Goal: Information Seeking & Learning: Check status

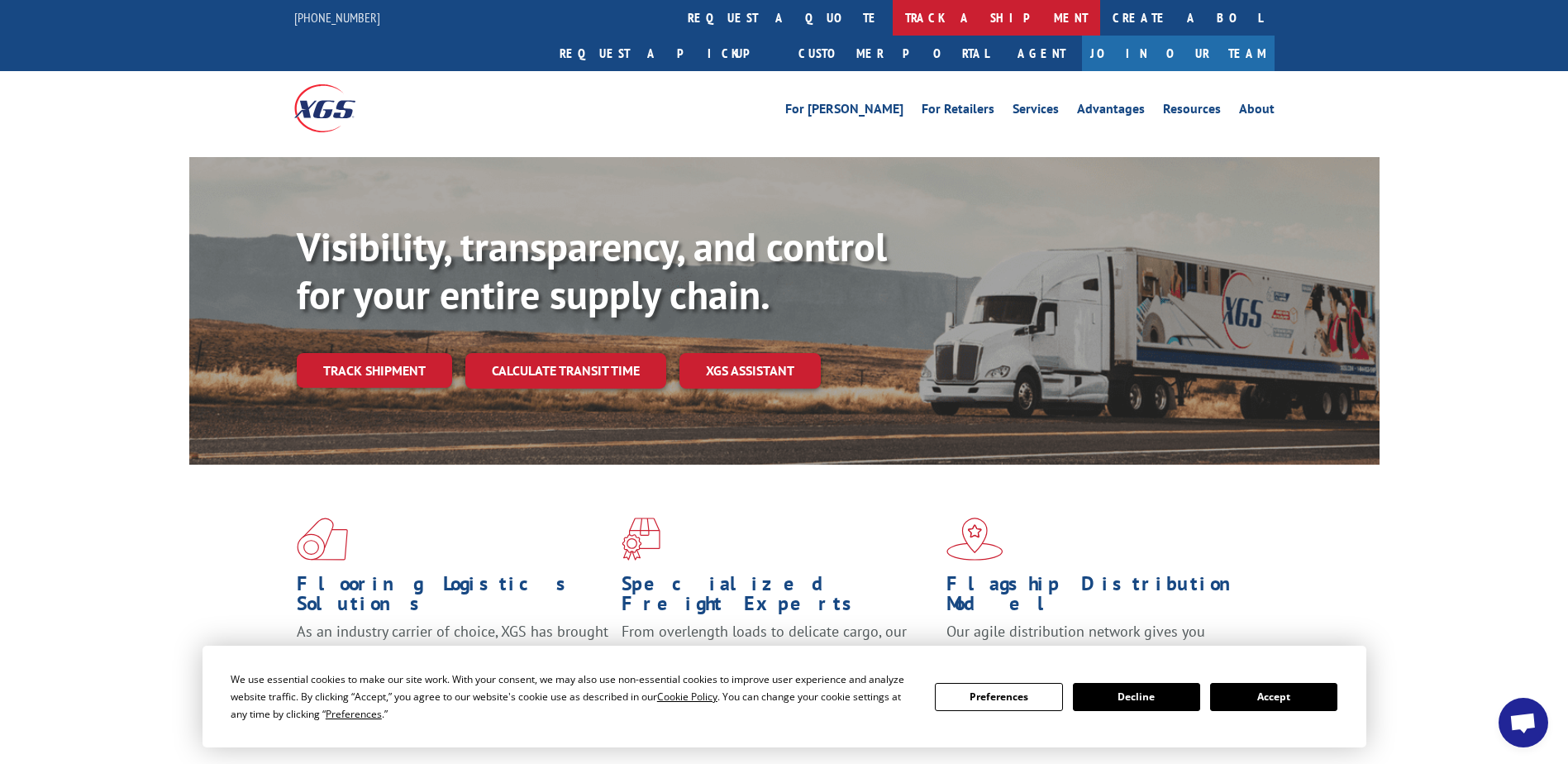
click at [893, 27] on link "track a shipment" at bounding box center [996, 18] width 208 height 35
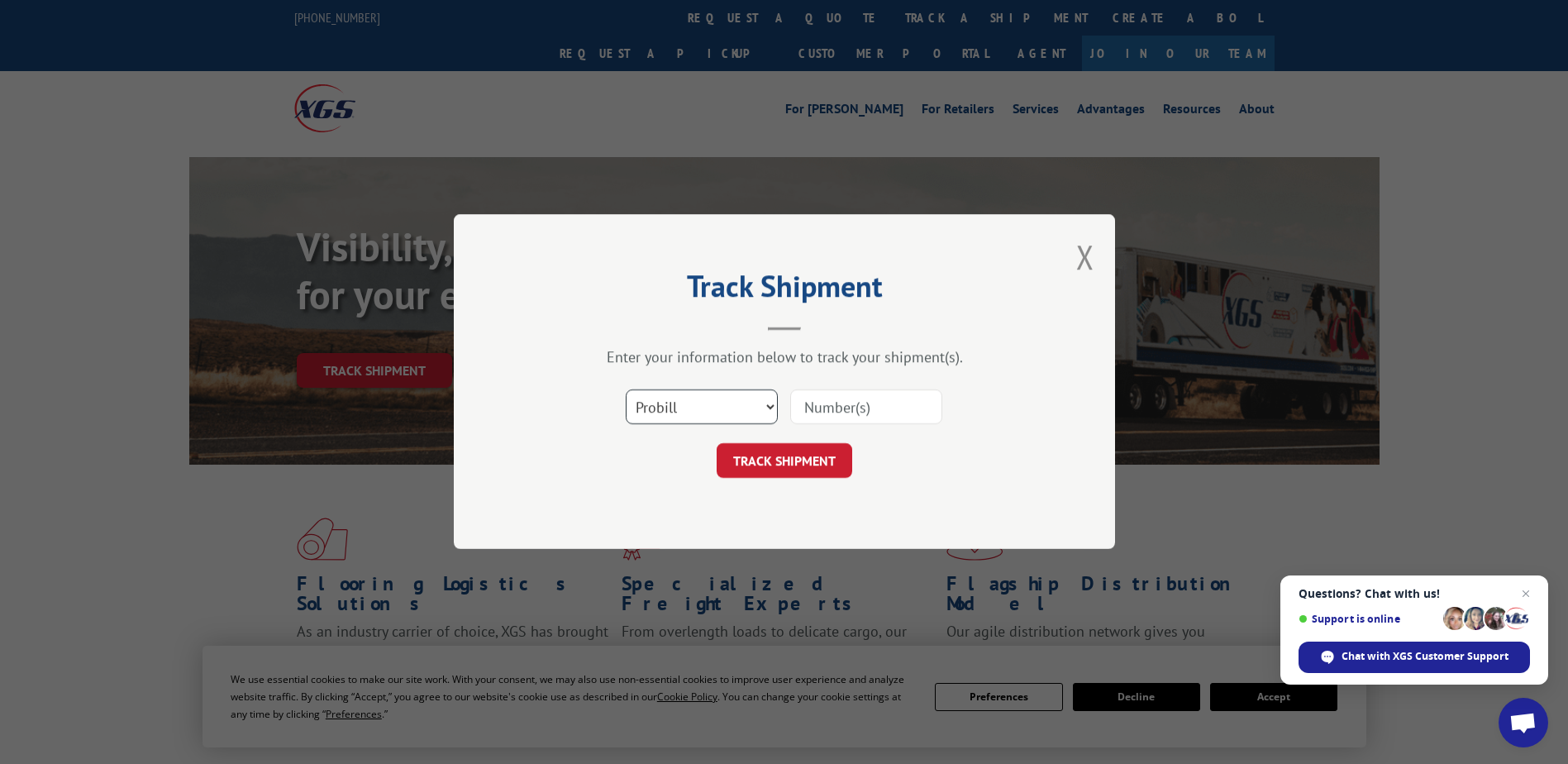
click at [688, 422] on select "Select category... Probill BOL PO" at bounding box center [701, 407] width 152 height 34
select select "bol"
click at [626, 390] on select "Select category... Probill BOL PO" at bounding box center [701, 407] width 152 height 34
click at [888, 419] on input at bounding box center [866, 407] width 152 height 34
type input "2678975"
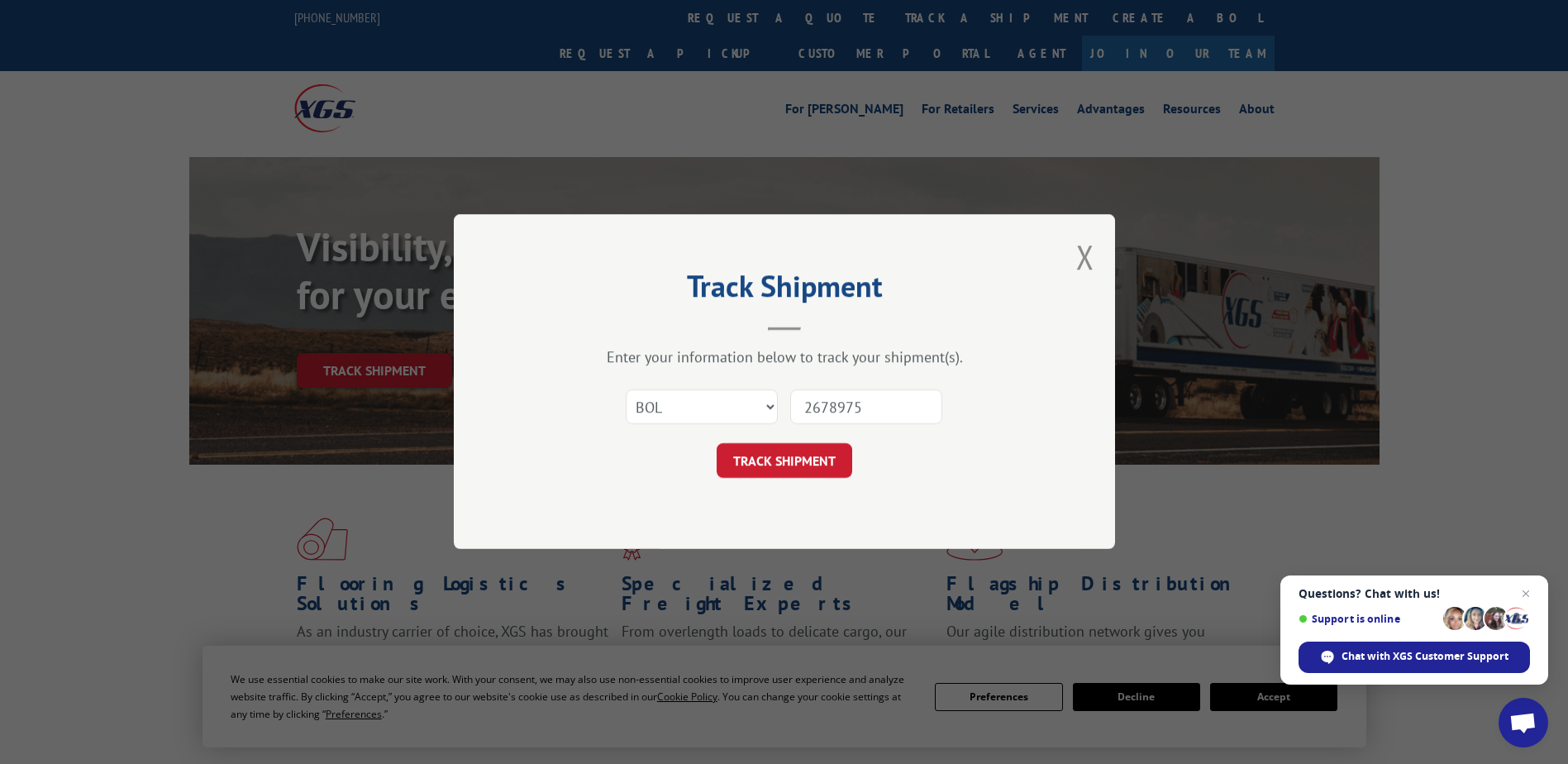
click button "TRACK SHIPMENT" at bounding box center [785, 461] width 136 height 34
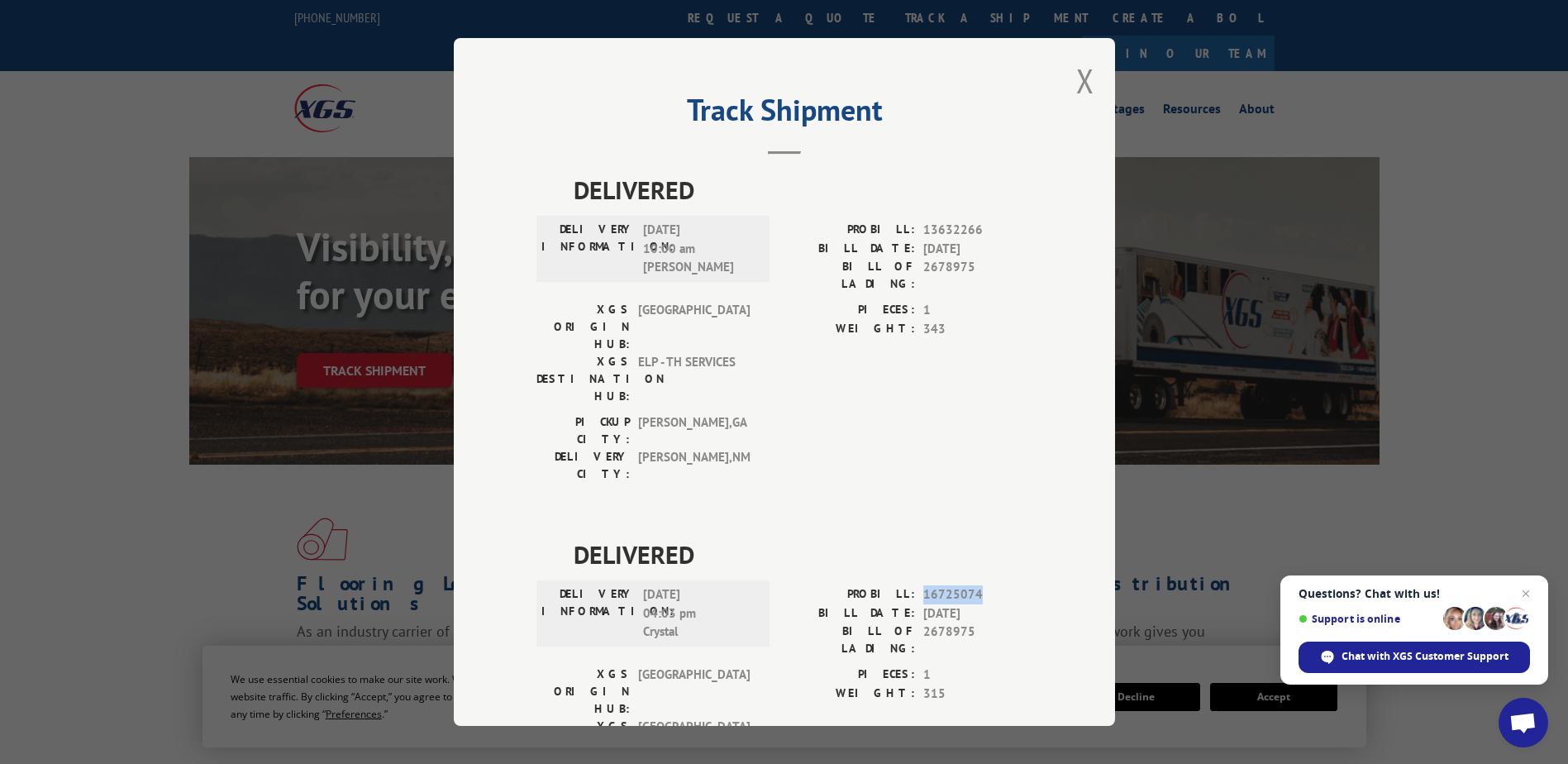
drag, startPoint x: 912, startPoint y: 498, endPoint x: 975, endPoint y: 500, distance: 63.0
click at [975, 585] on div "PROBILL: 16725074" at bounding box center [908, 594] width 248 height 19
drag, startPoint x: 975, startPoint y: 500, endPoint x: 953, endPoint y: 500, distance: 22.0
copy span "16725074"
click at [1076, 84] on button "Close modal" at bounding box center [1086, 80] width 19 height 44
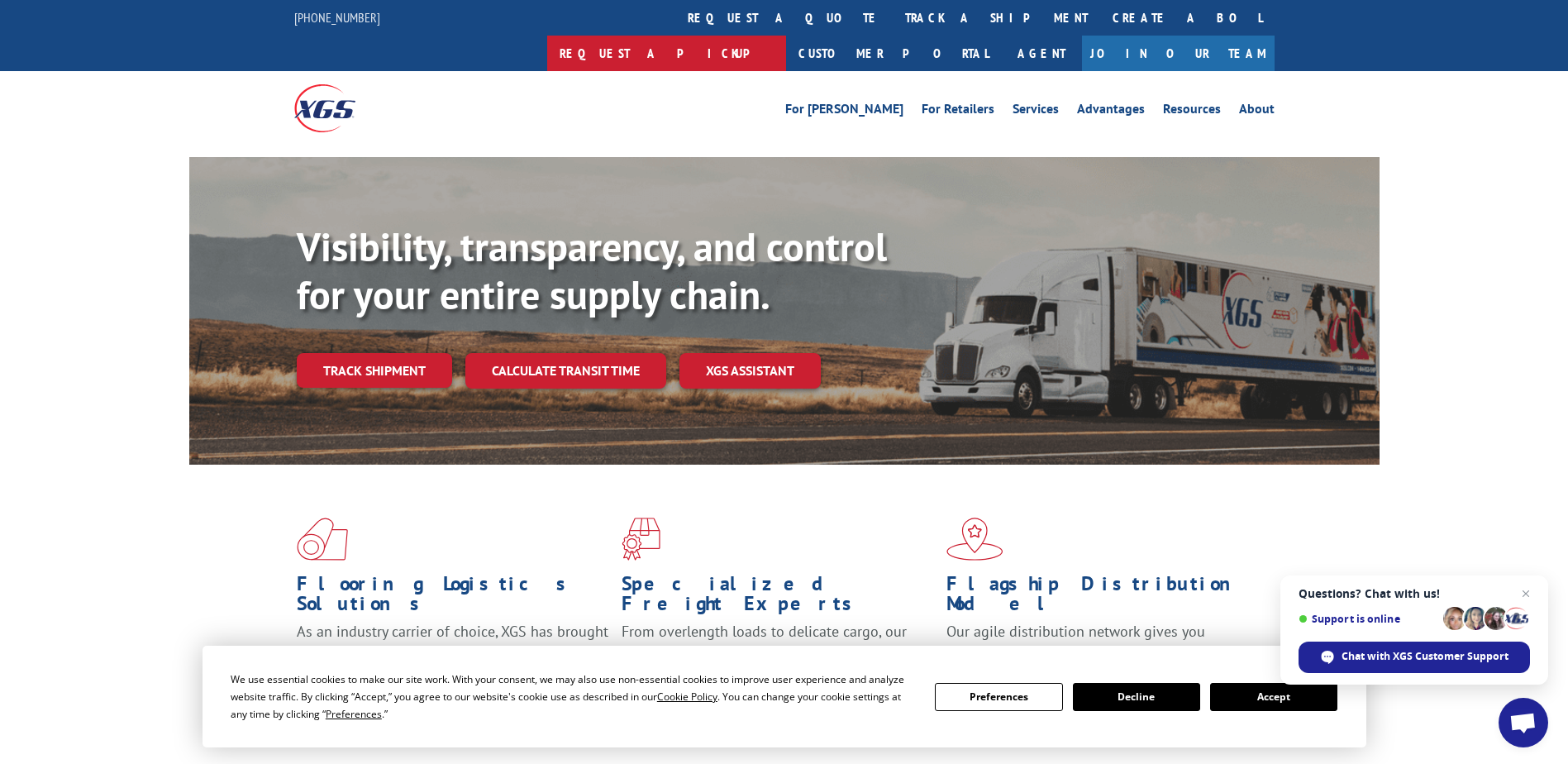
click at [786, 35] on link "Request a pickup" at bounding box center [667, 53] width 239 height 35
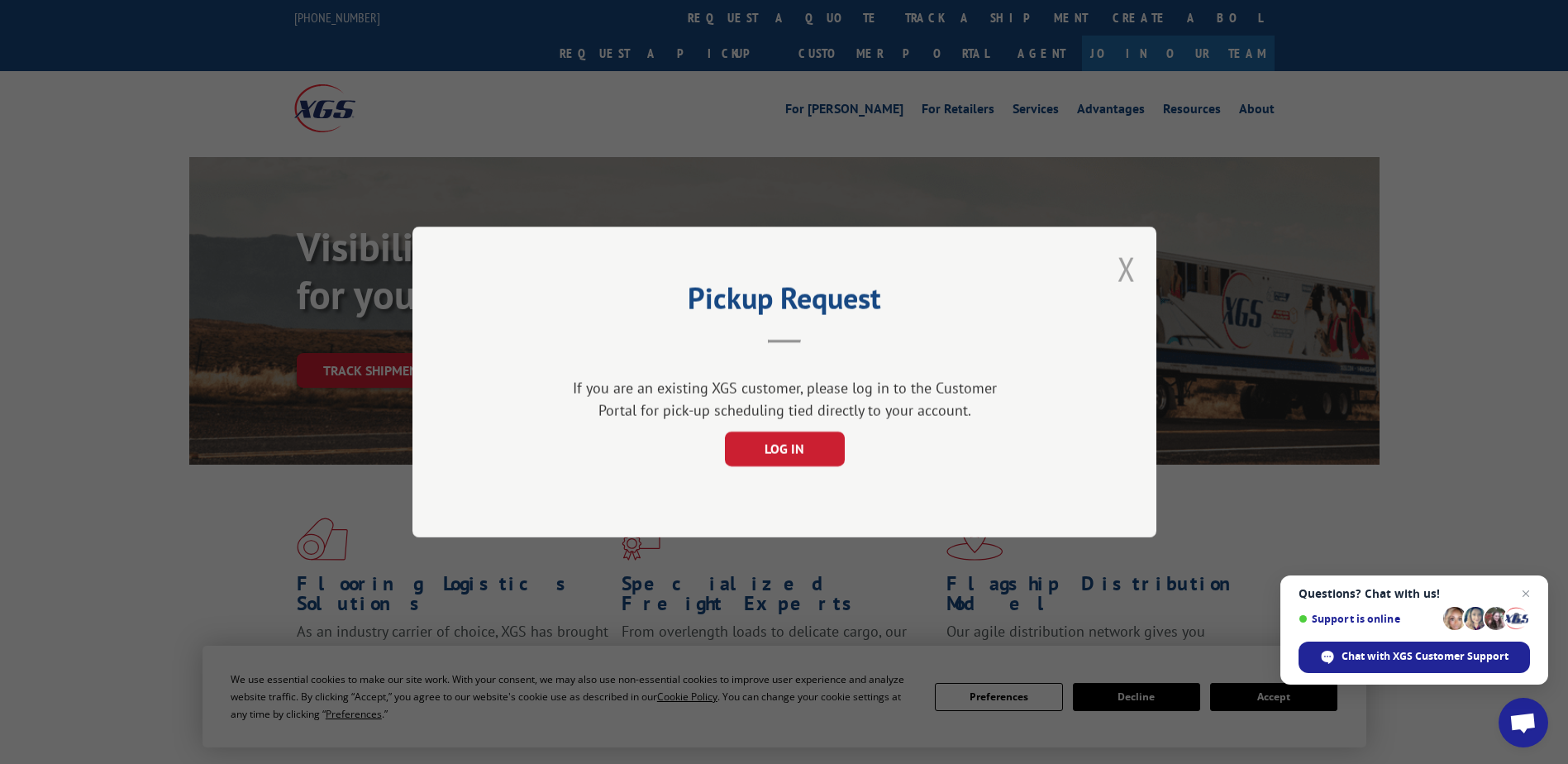
click at [1126, 268] on button "Close modal" at bounding box center [1127, 268] width 19 height 44
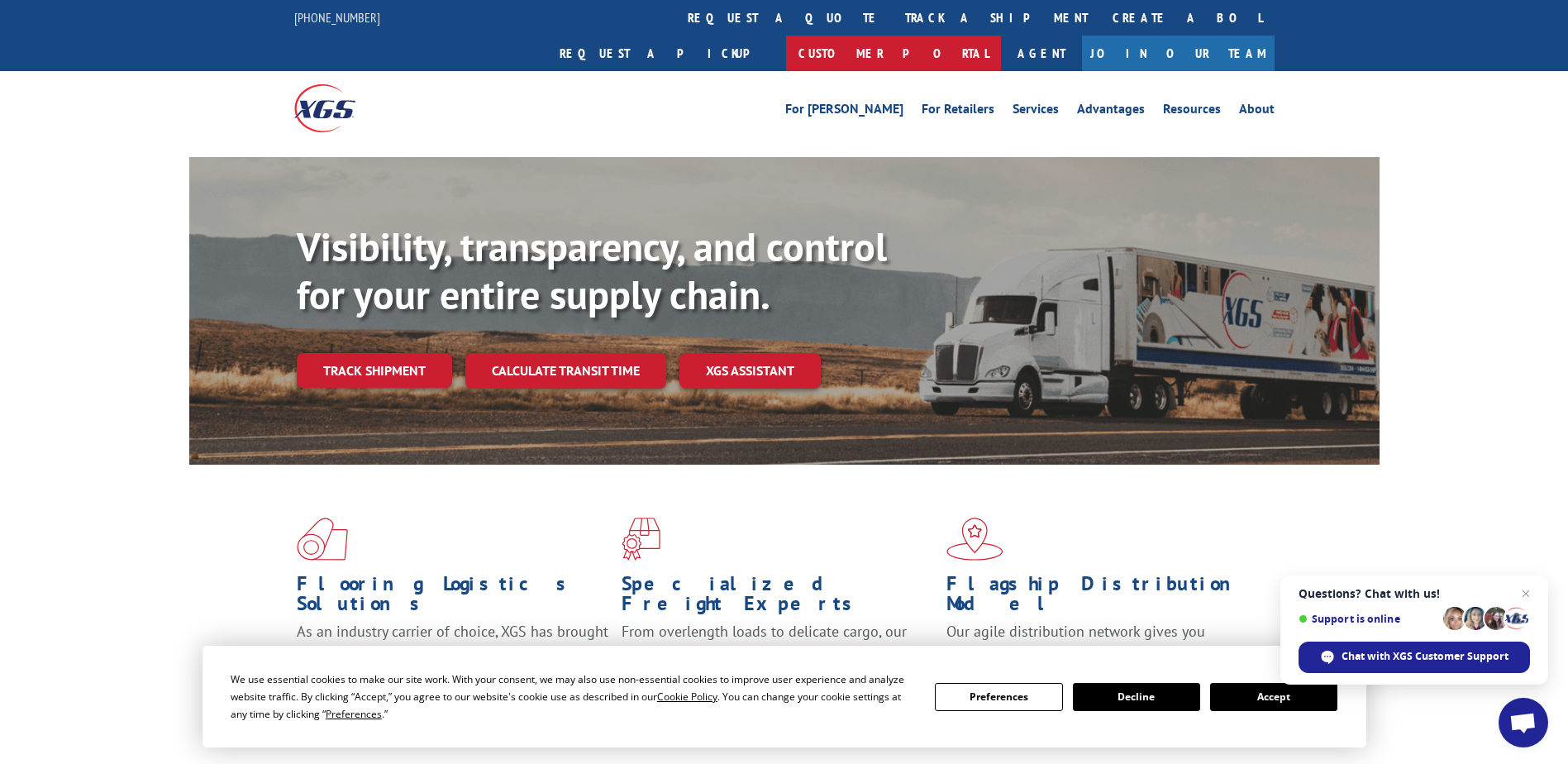
click at [1001, 35] on link "Customer Portal" at bounding box center [893, 53] width 215 height 35
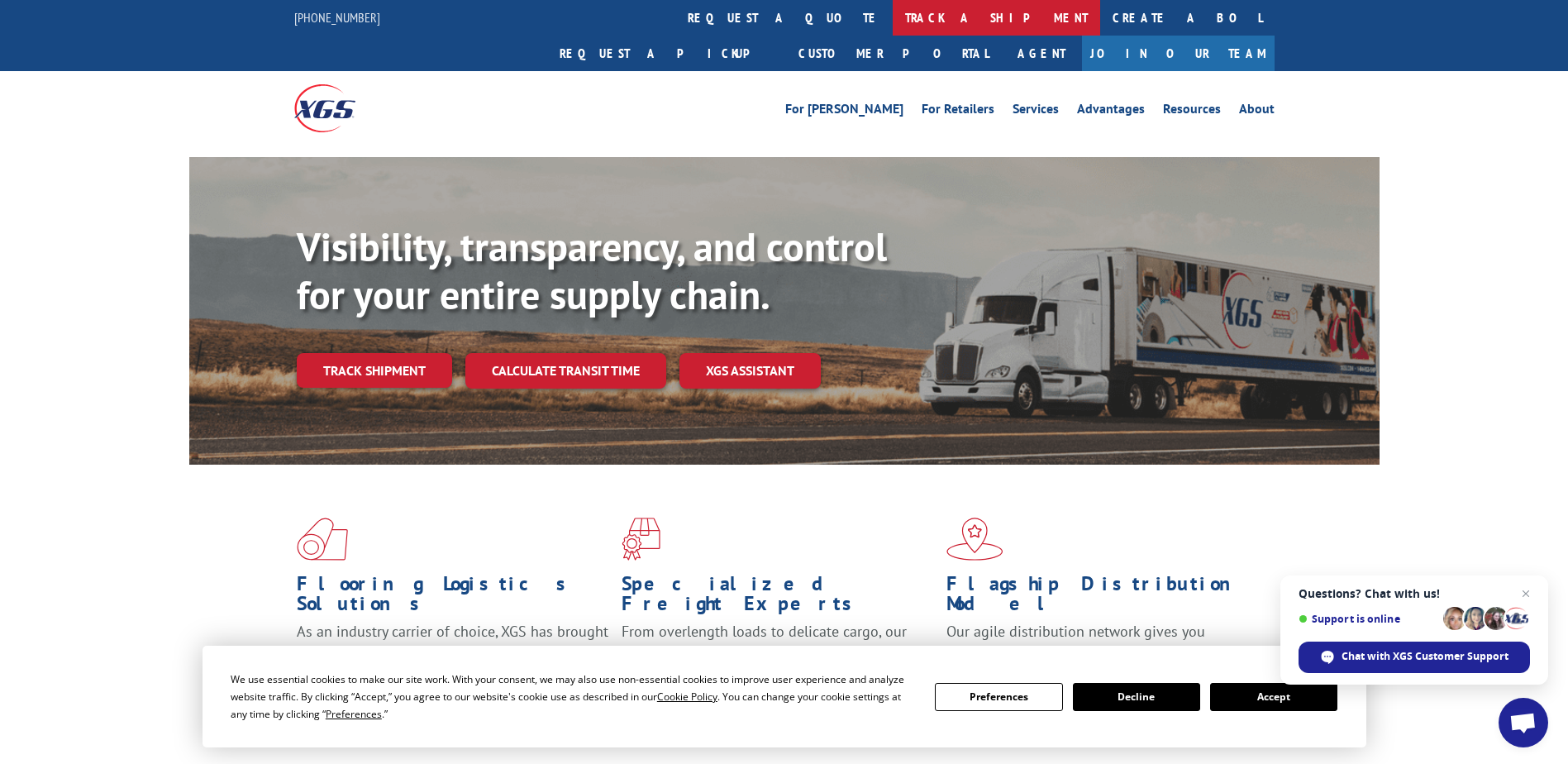
click at [893, 16] on link "track a shipment" at bounding box center [996, 18] width 208 height 35
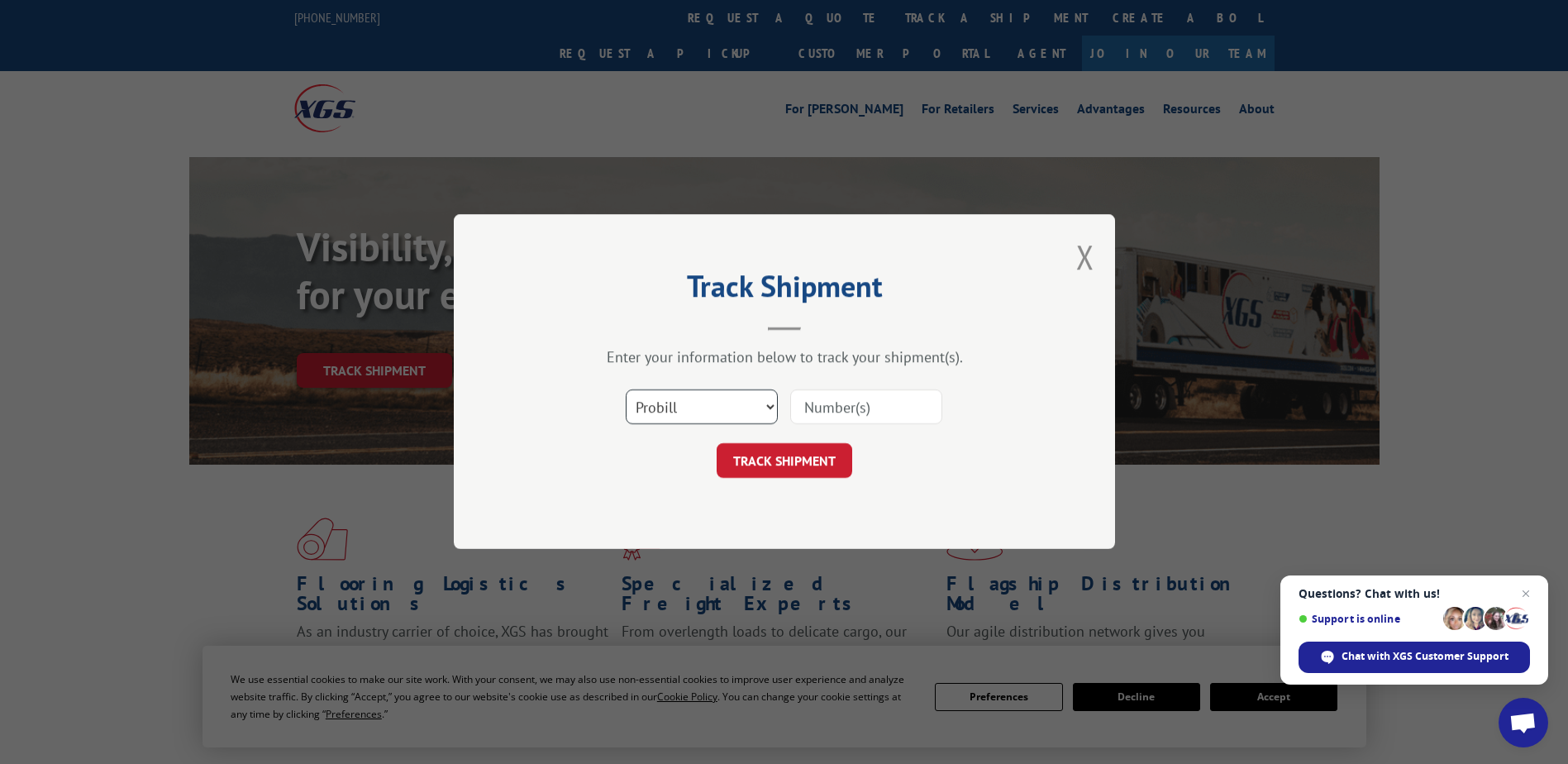
click at [649, 408] on select "Select category... Probill BOL PO" at bounding box center [701, 407] width 152 height 34
select select "bol"
click at [626, 390] on select "Select category... Probill BOL PO" at bounding box center [701, 407] width 152 height 34
click at [819, 408] on input at bounding box center [866, 407] width 152 height 34
click at [855, 447] on form "Select category... Probill BOL PO TRACK SHIPMENT" at bounding box center [784, 430] width 496 height 99
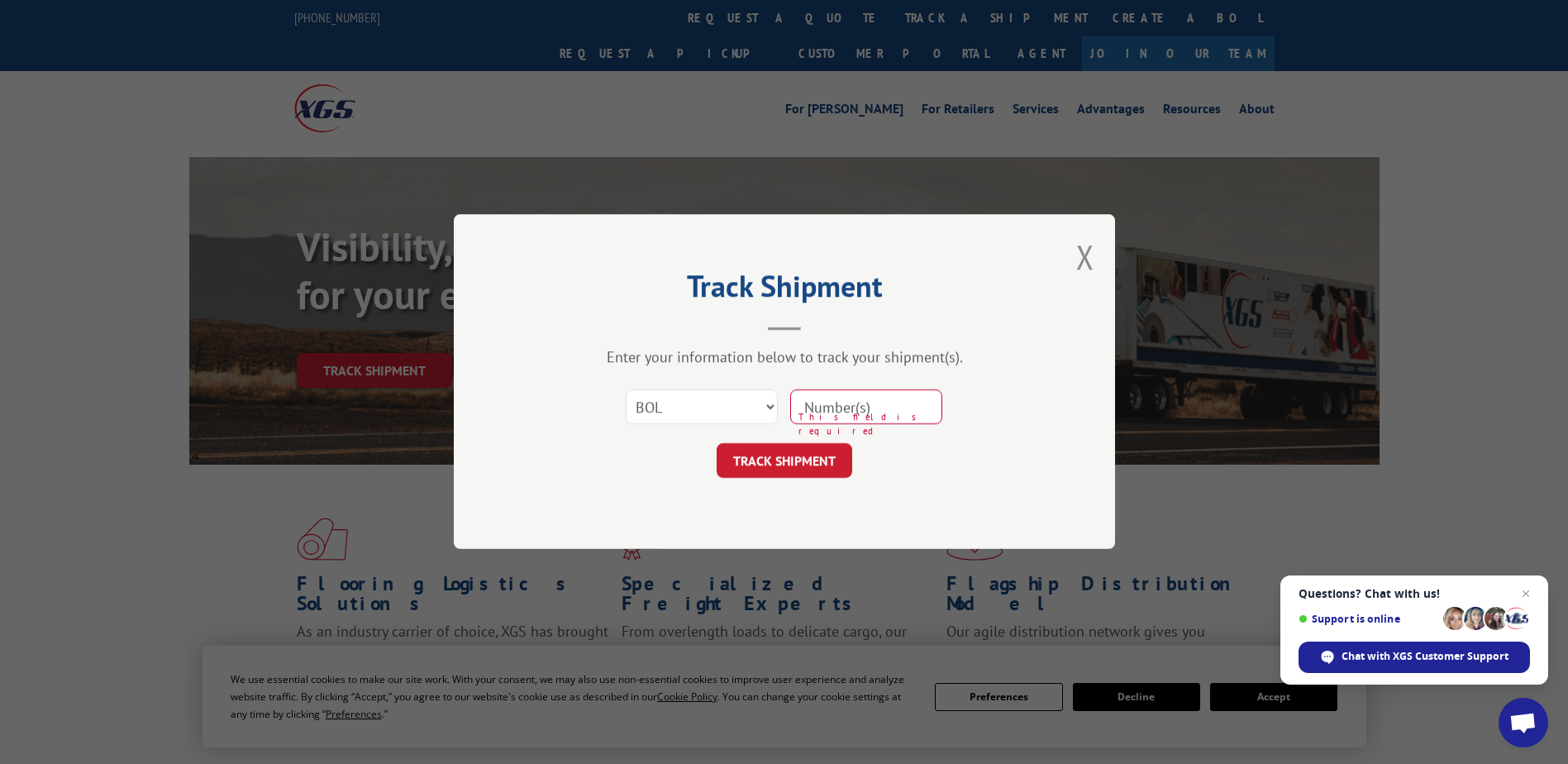
drag, startPoint x: 855, startPoint y: 447, endPoint x: 835, endPoint y: 408, distance: 43.8
click at [835, 408] on input at bounding box center [866, 407] width 152 height 34
type input "2660703"
click at [818, 445] on button "TRACK SHIPMENT" at bounding box center [785, 461] width 136 height 34
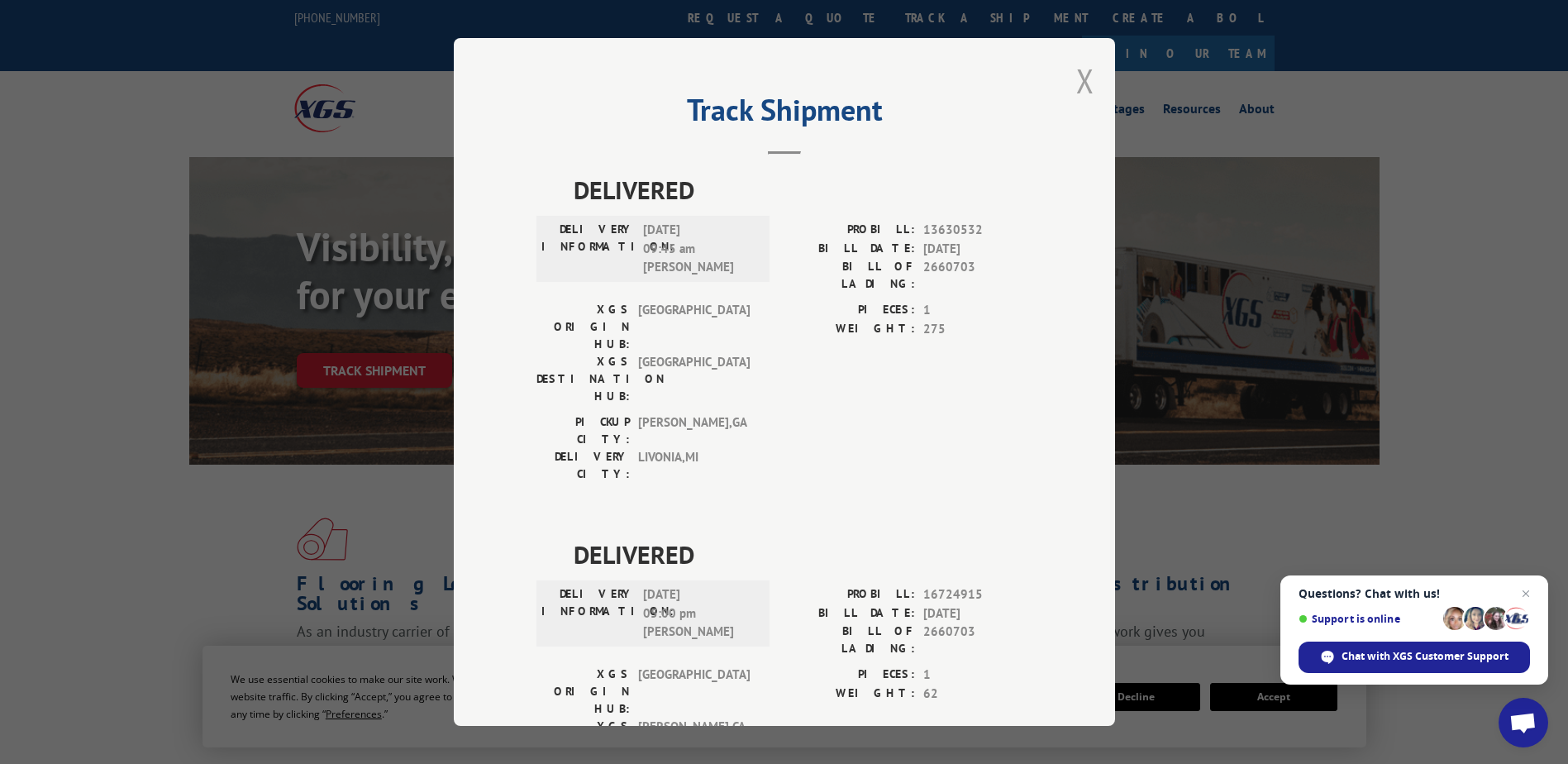
click at [1087, 81] on button "Close modal" at bounding box center [1086, 80] width 19 height 44
